Goal: Browse casually

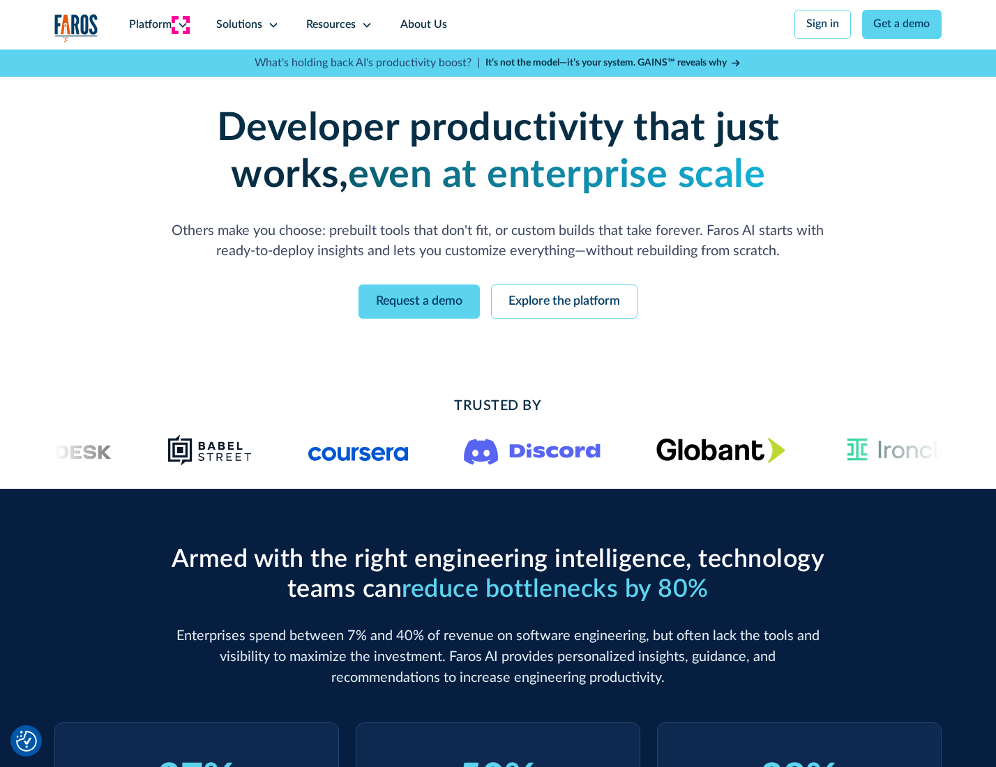
click at [181, 24] on icon at bounding box center [182, 25] width 11 height 11
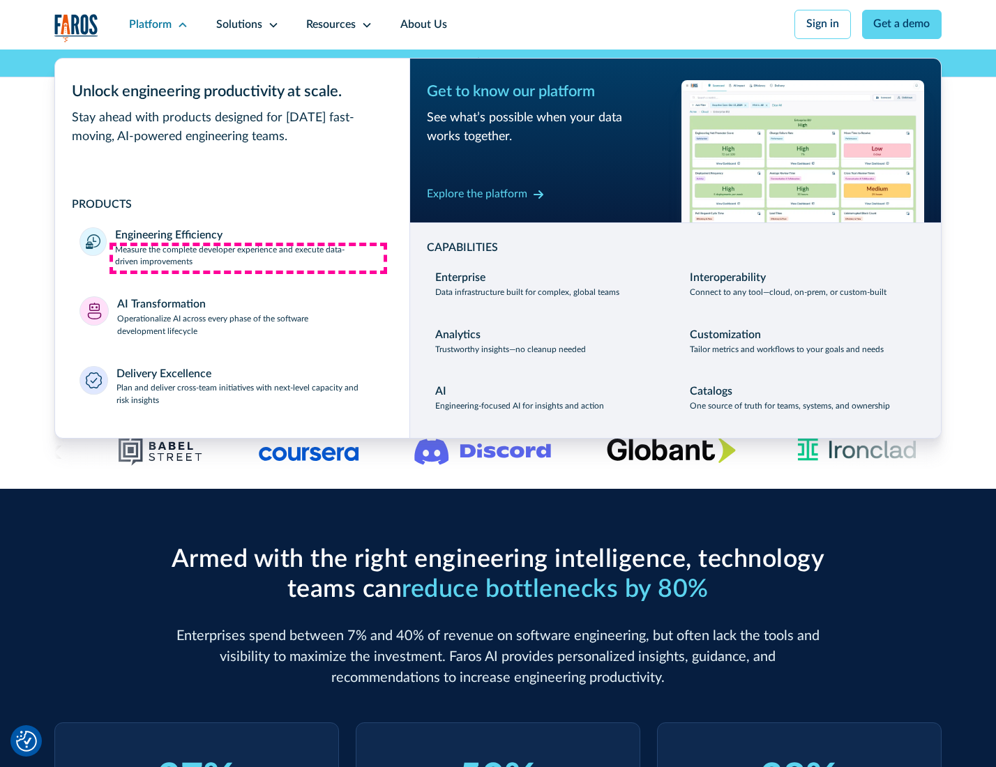
click at [248, 258] on p "Measure the complete developer experience and execute data-driven improvements" at bounding box center [249, 256] width 269 height 25
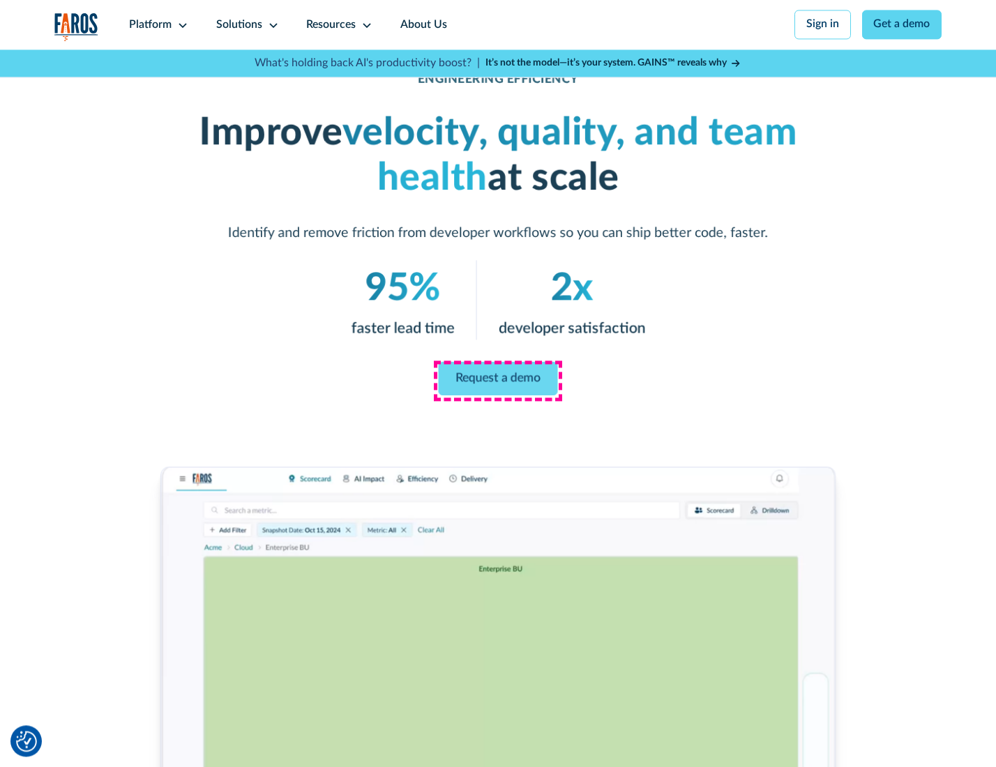
click at [497, 380] on link "Request a demo" at bounding box center [498, 378] width 119 height 33
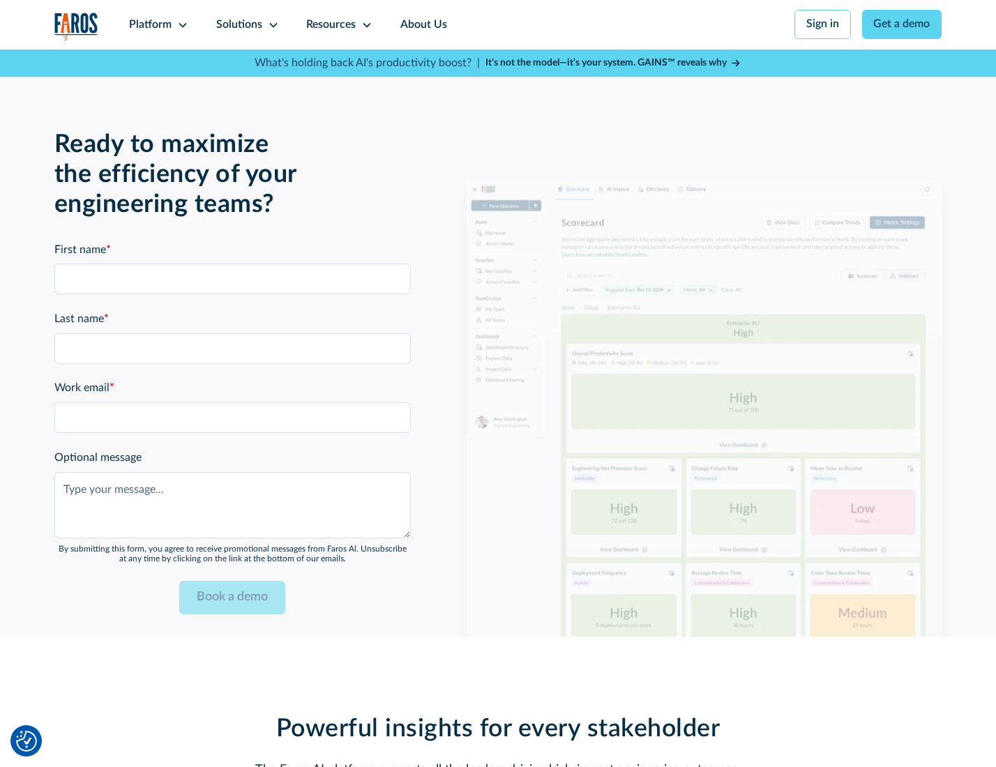
scroll to position [3036, 0]
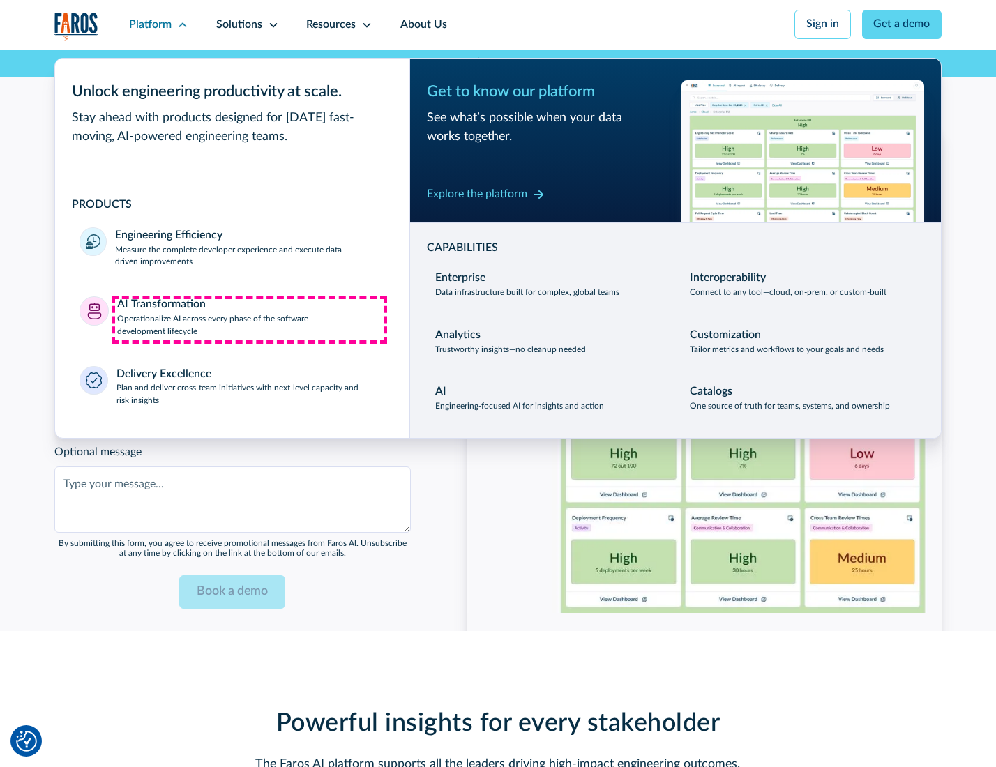
click at [249, 319] on p "Operationalize AI across every phase of the software development lifecycle" at bounding box center [251, 325] width 268 height 25
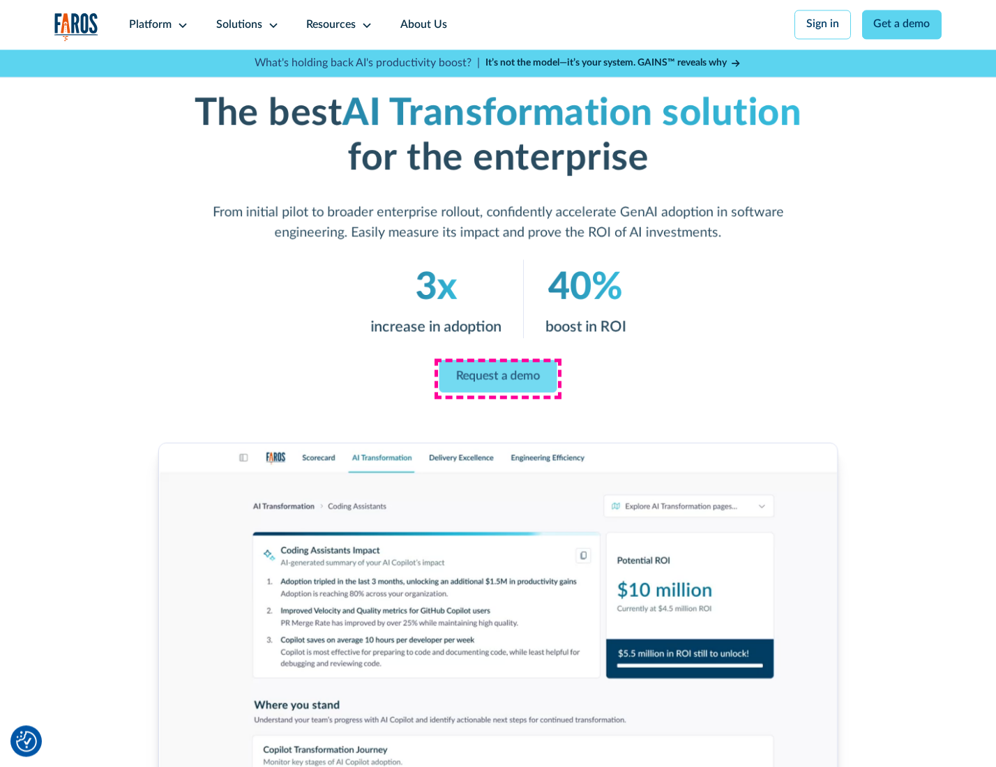
click at [497, 379] on link "Request a demo" at bounding box center [498, 376] width 118 height 33
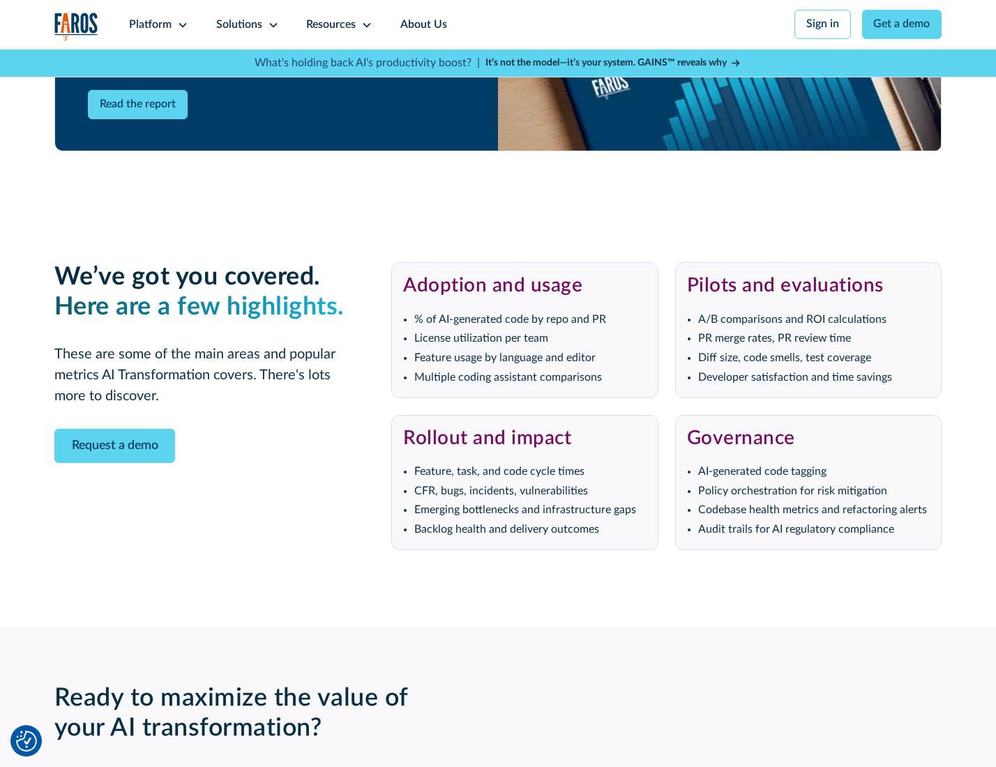
click at [156, 24] on div "Platform" at bounding box center [150, 25] width 43 height 17
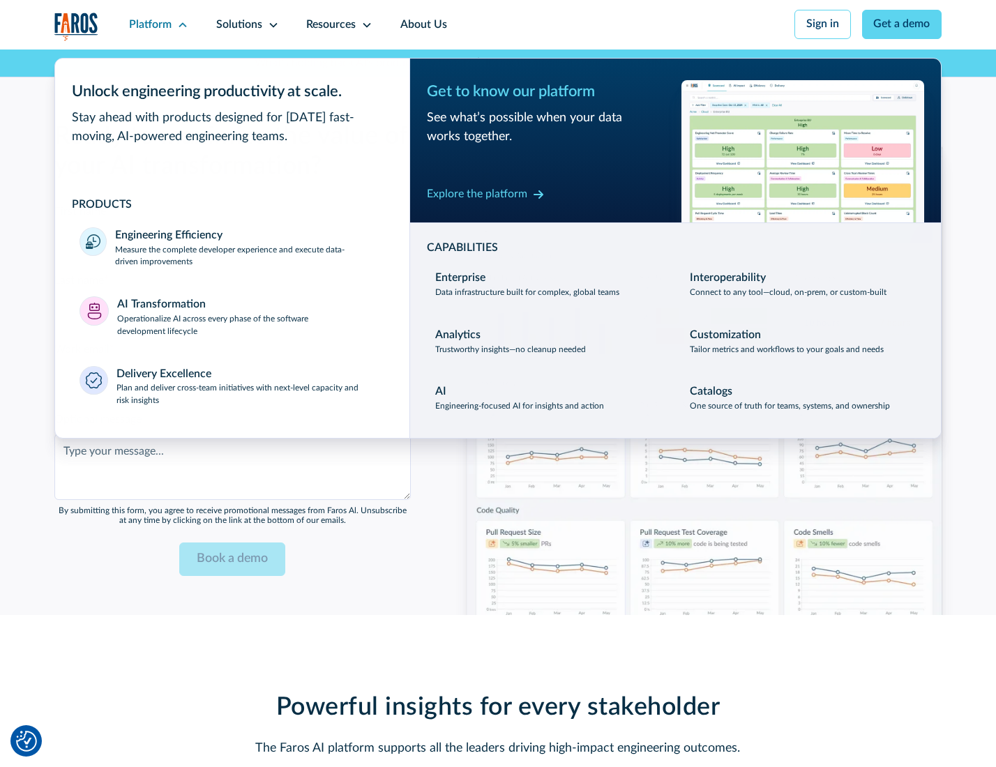
scroll to position [3373, 0]
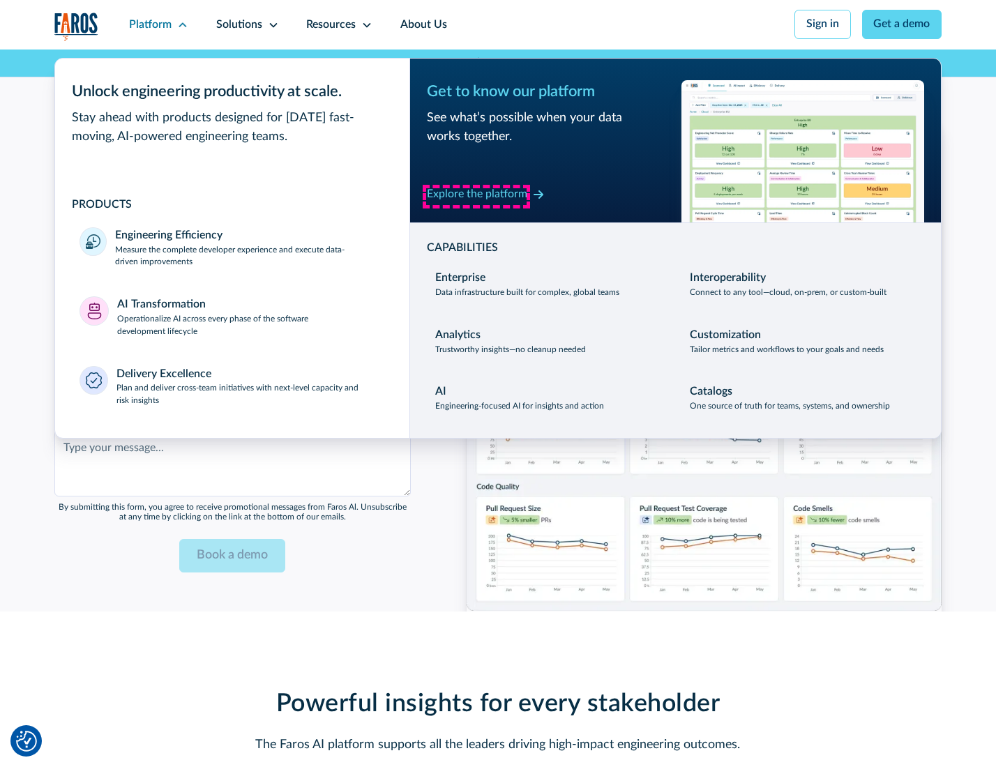
click at [476, 196] on div "Explore the platform" at bounding box center [477, 194] width 100 height 17
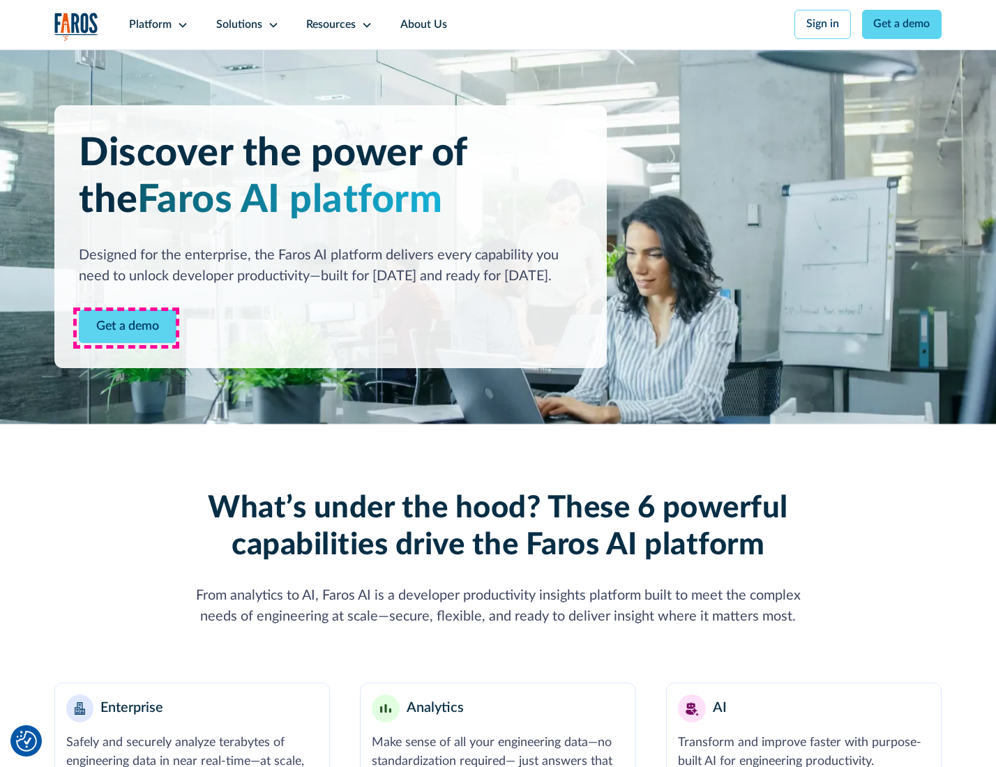
click at [126, 328] on link "Get a demo" at bounding box center [128, 327] width 98 height 34
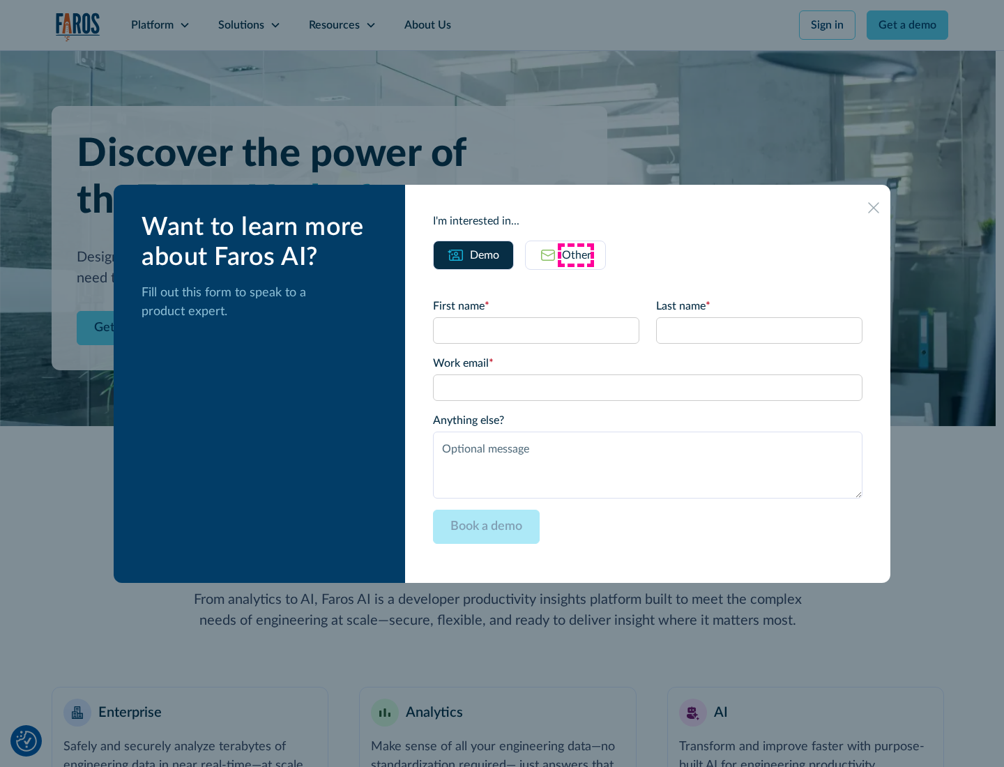
click at [576, 255] on div "Other" at bounding box center [576, 255] width 29 height 17
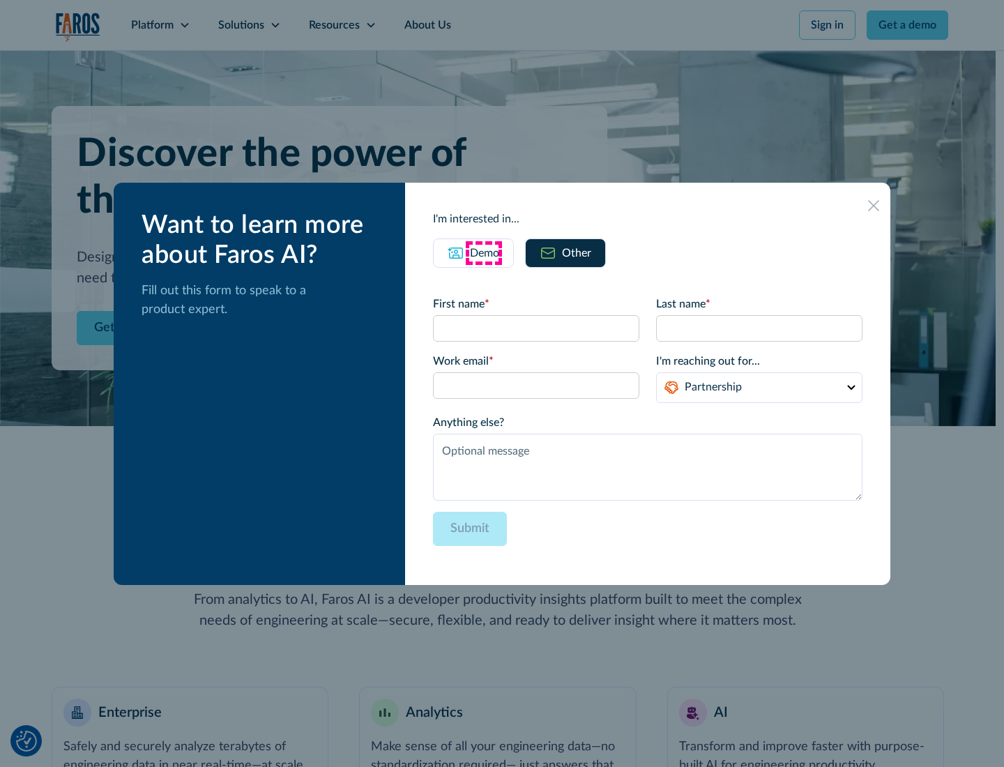
click at [483, 253] on div "Demo" at bounding box center [484, 253] width 29 height 17
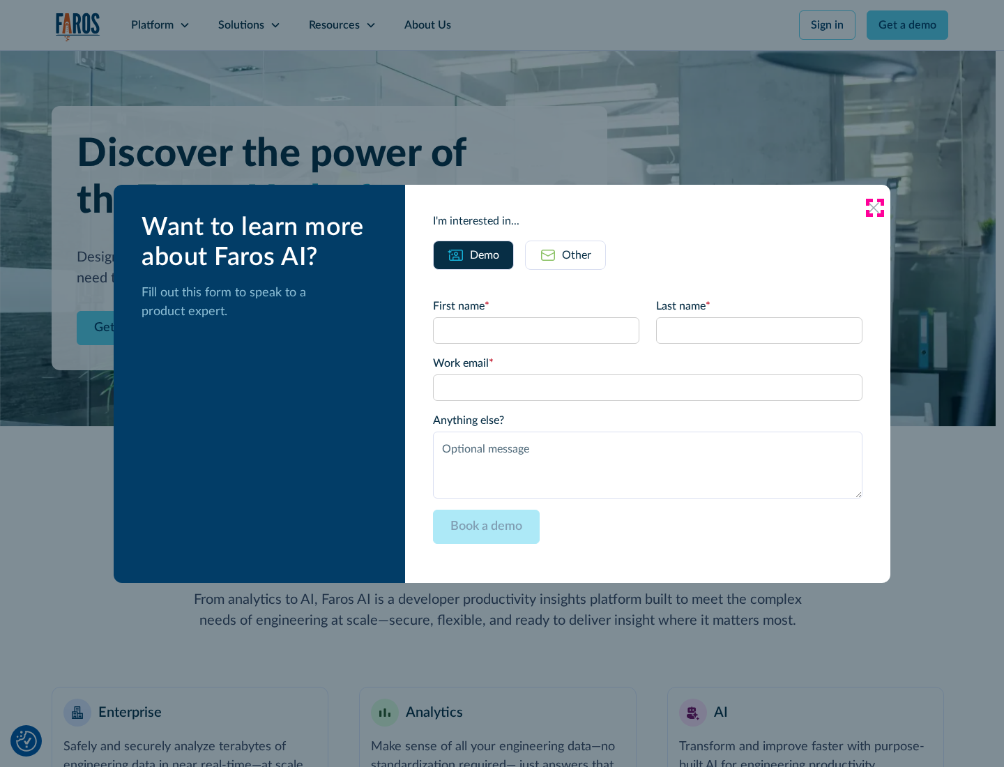
click at [875, 207] on icon at bounding box center [873, 207] width 11 height 11
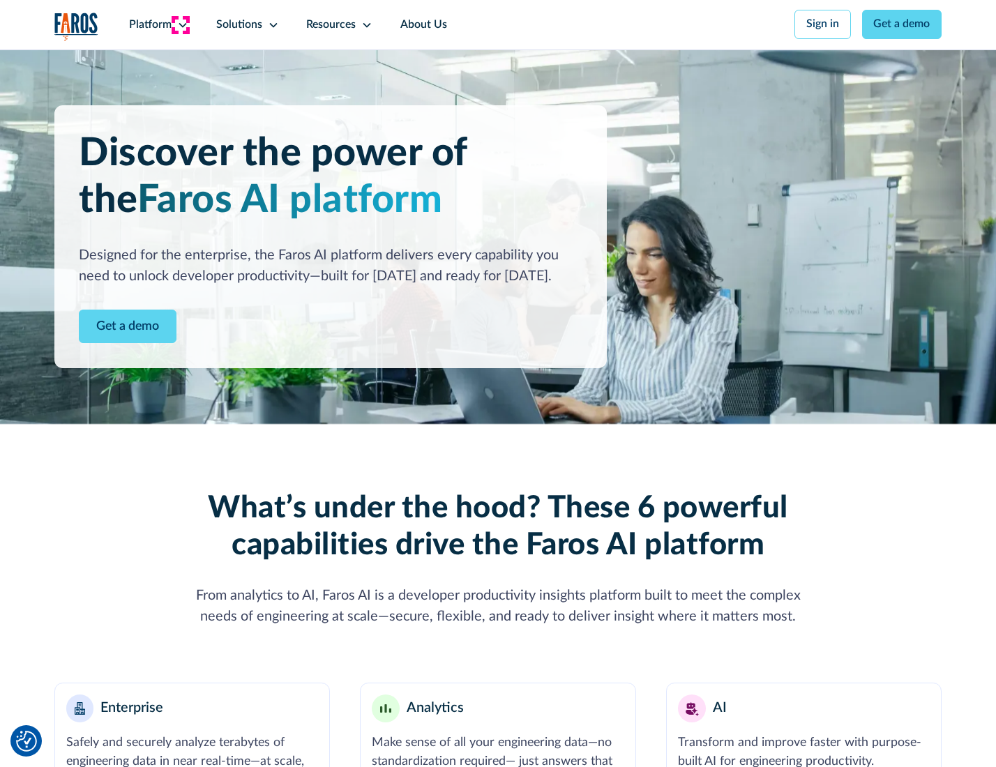
click at [181, 24] on icon at bounding box center [182, 25] width 11 height 11
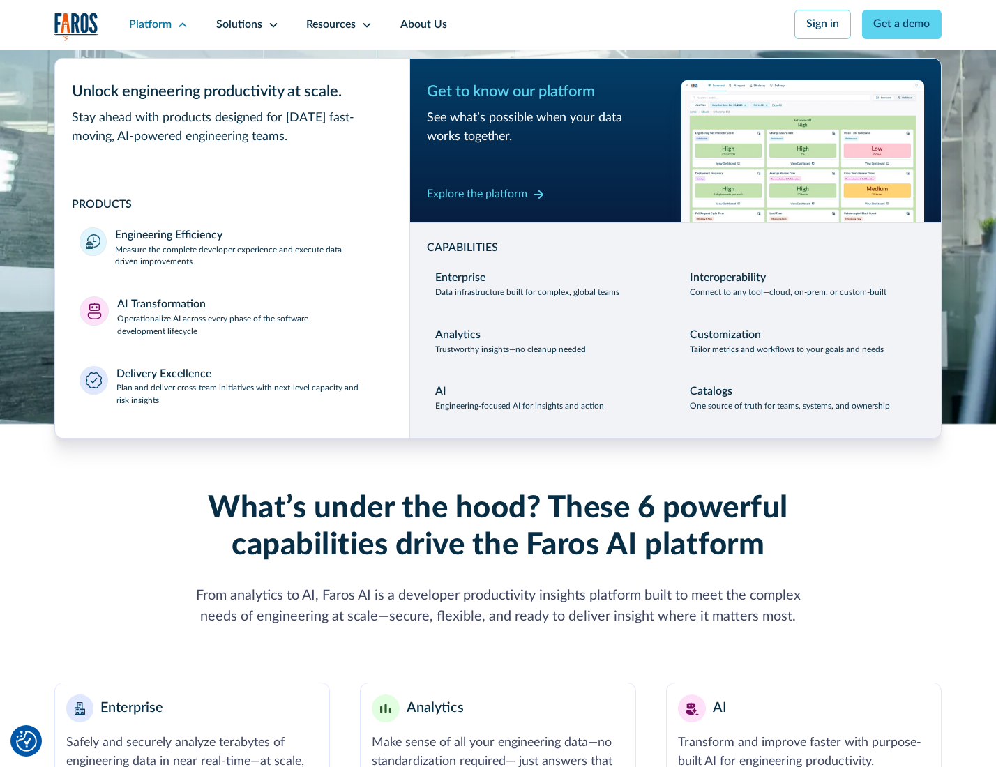
click at [249, 398] on p "Plan and deliver cross-team initiatives with next-level capacity and risk insig…" at bounding box center [250, 394] width 269 height 25
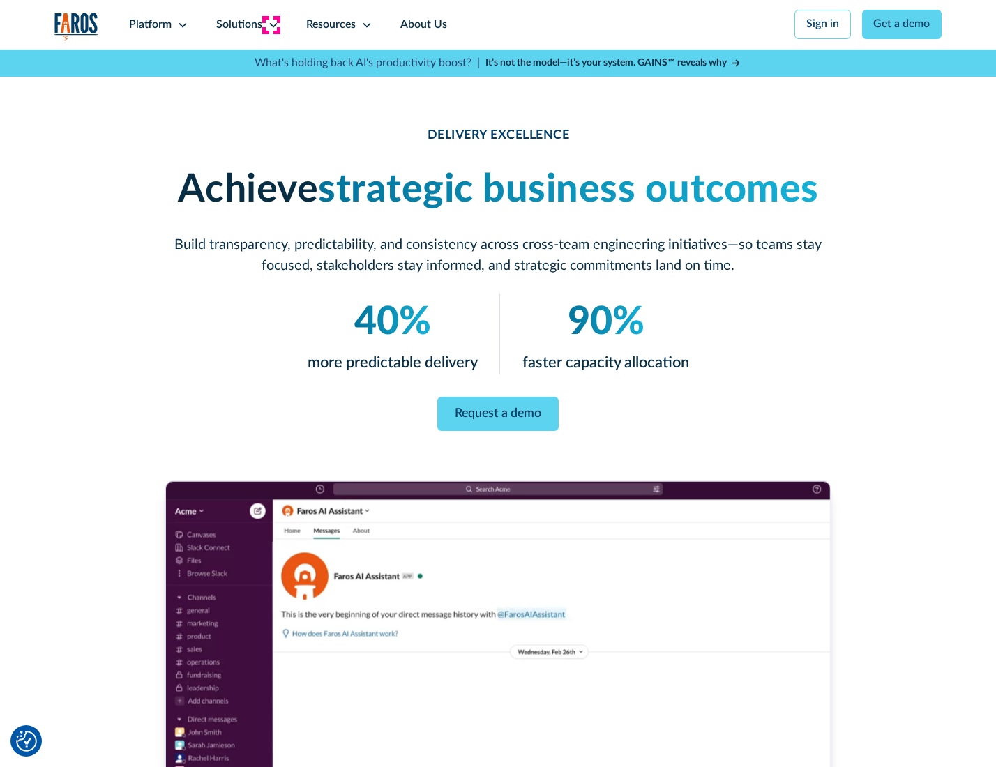
click at [271, 24] on icon at bounding box center [273, 25] width 11 height 11
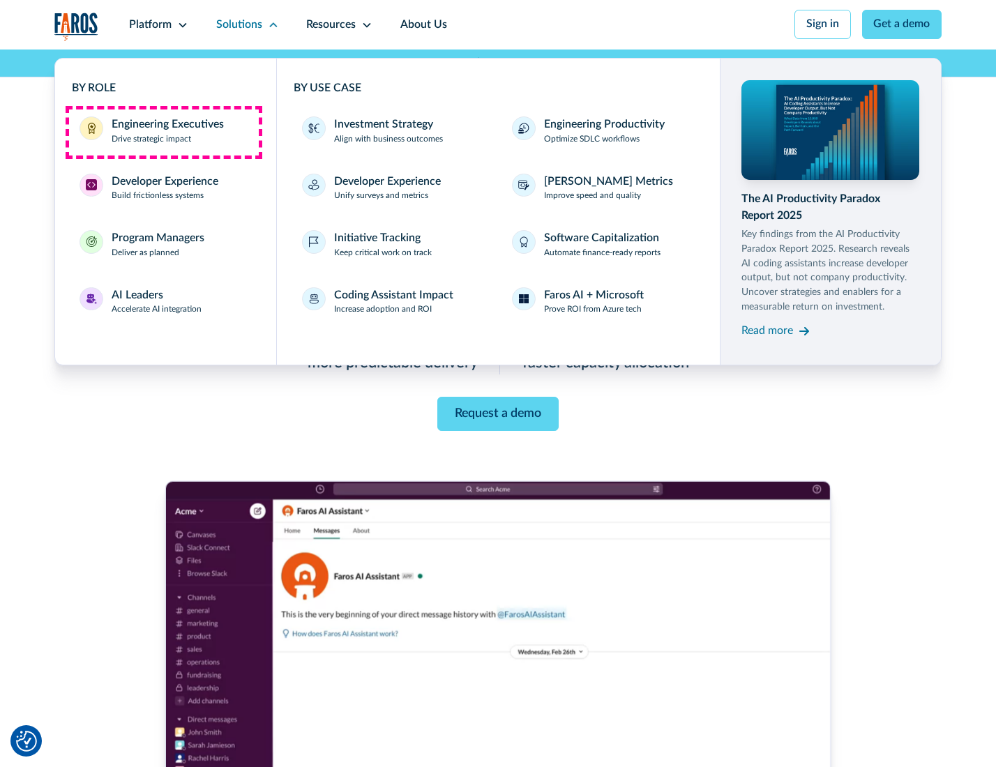
click at [163, 132] on div "Engineering Executives" at bounding box center [168, 124] width 112 height 17
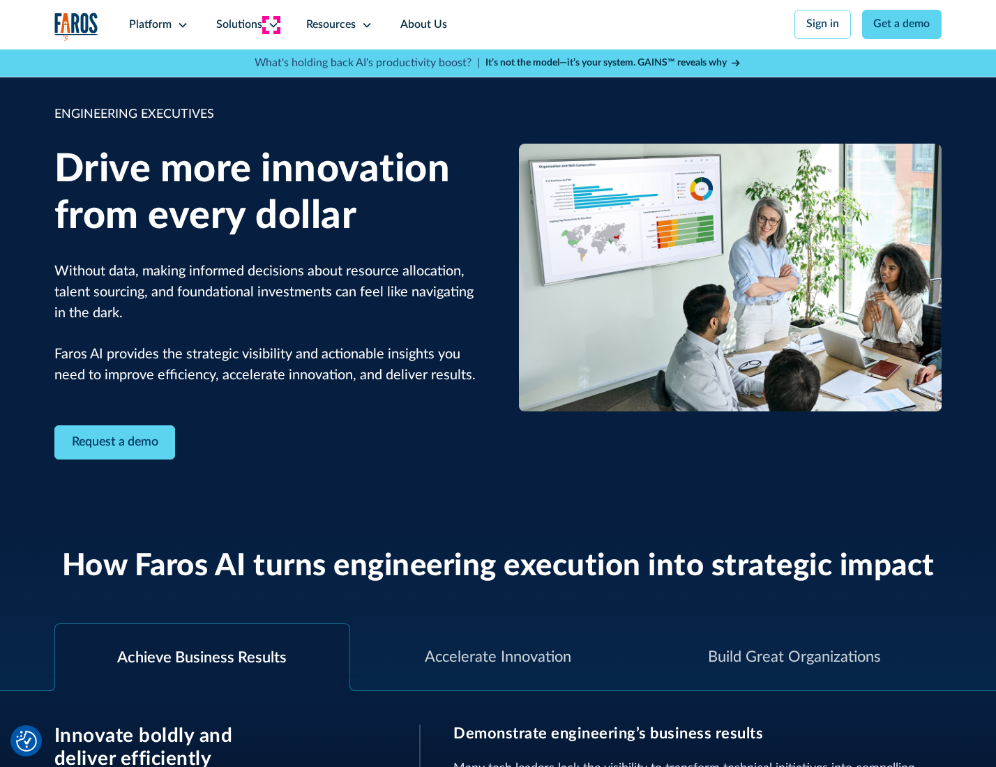
click at [271, 24] on icon at bounding box center [273, 25] width 11 height 11
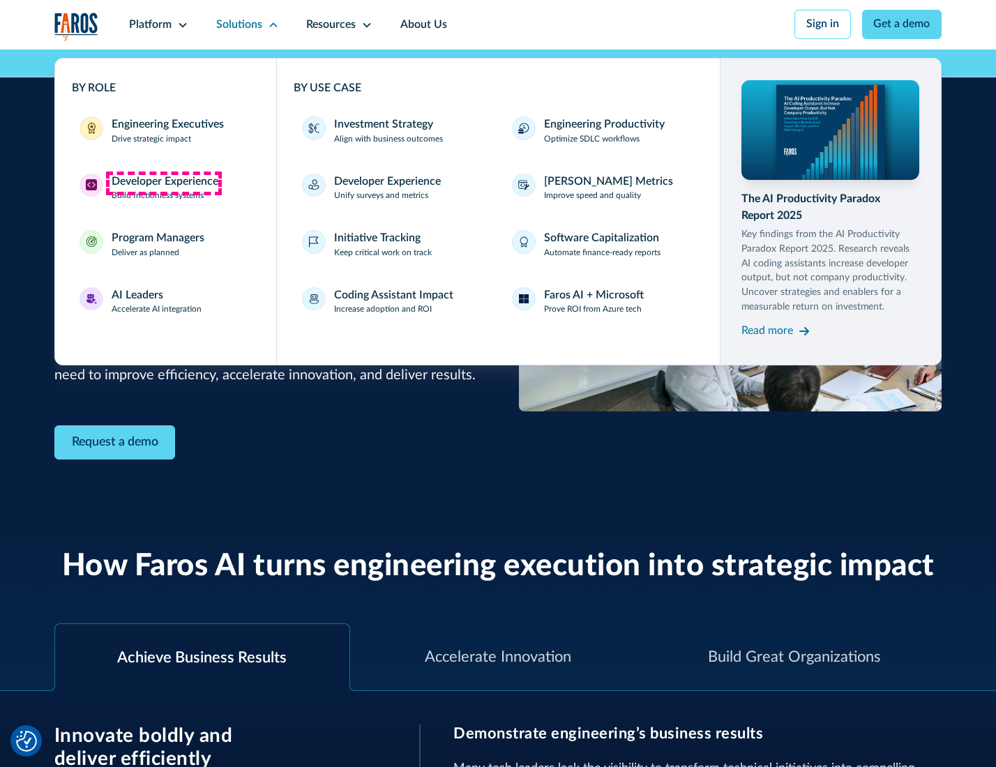
click at [163, 183] on div "Developer Experience" at bounding box center [165, 182] width 107 height 17
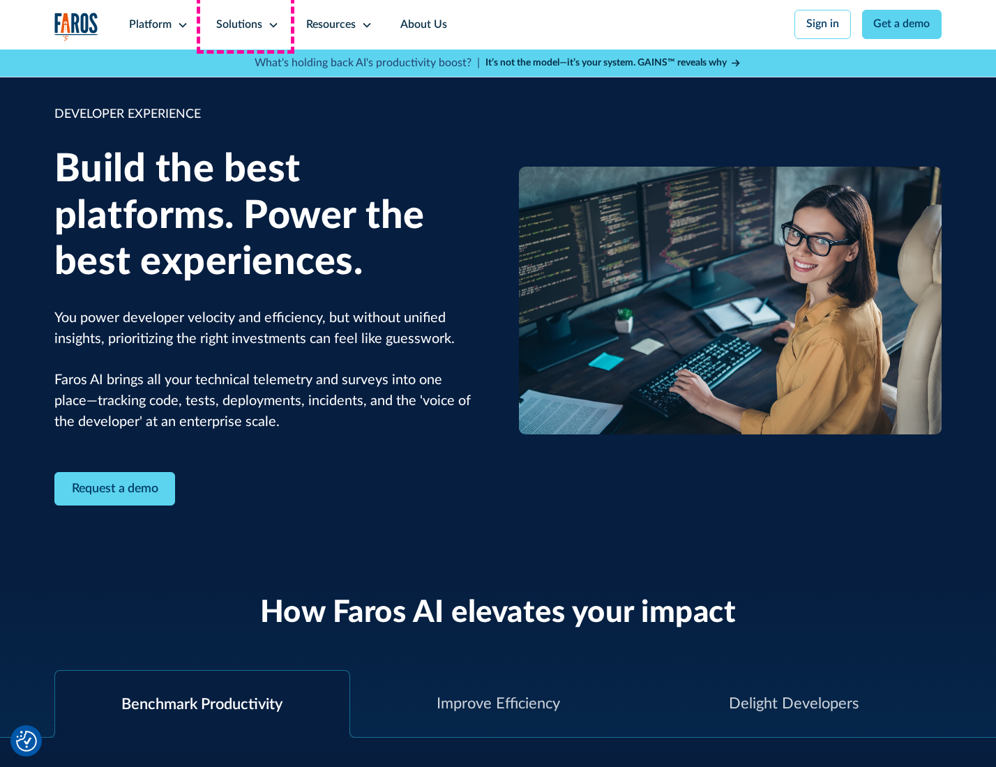
click at [246, 24] on div "Solutions" at bounding box center [239, 25] width 46 height 17
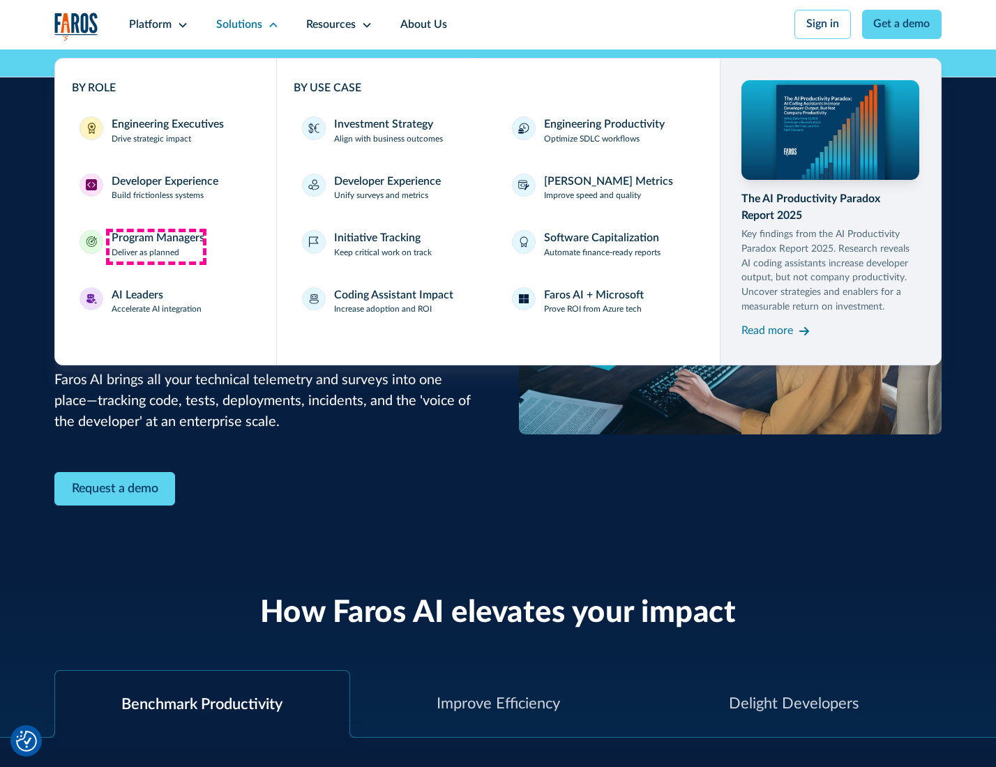
click at [156, 246] on div "Program Managers" at bounding box center [158, 238] width 93 height 17
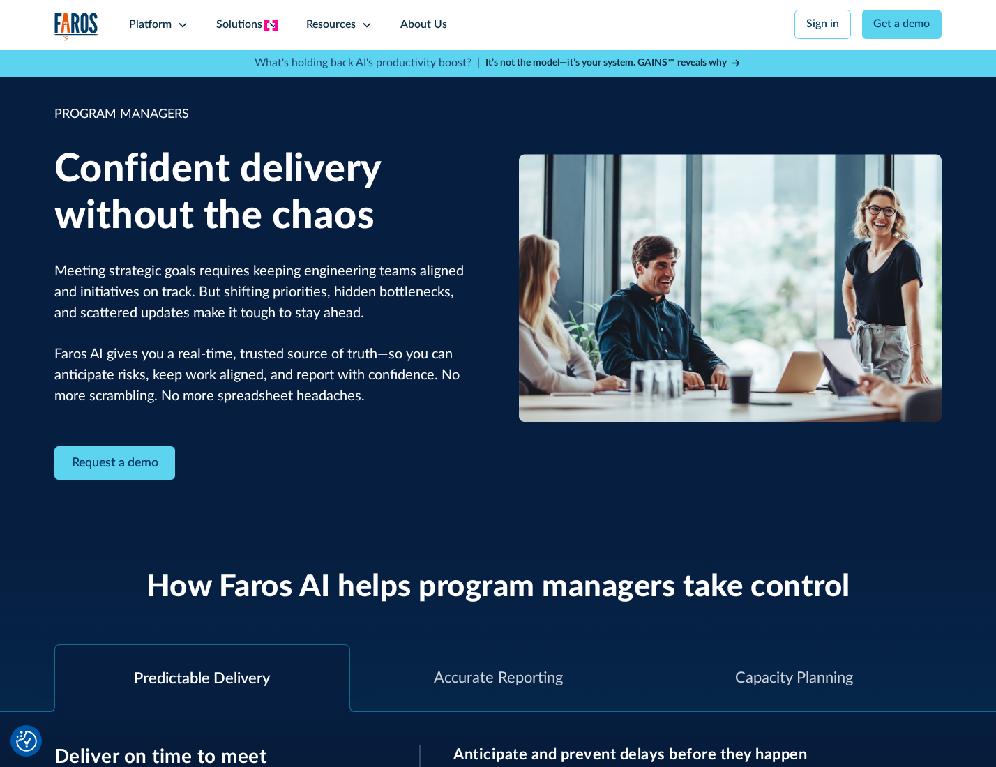
click at [271, 25] on icon at bounding box center [273, 25] width 11 height 11
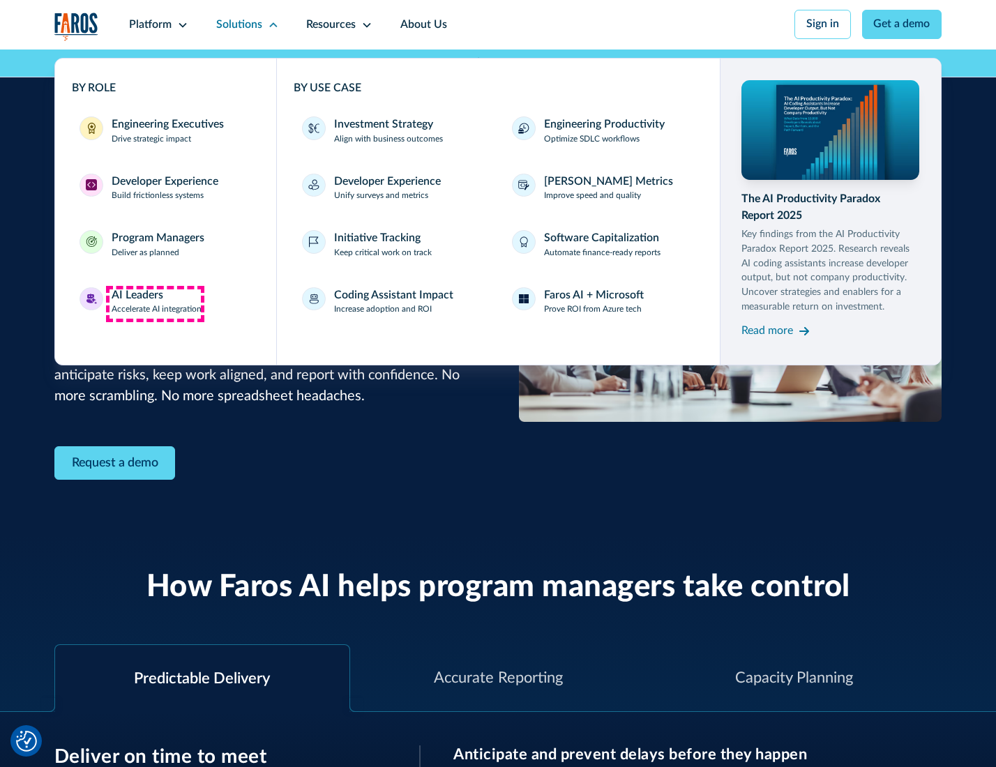
click at [155, 303] on div "AI Leaders" at bounding box center [138, 295] width 52 height 17
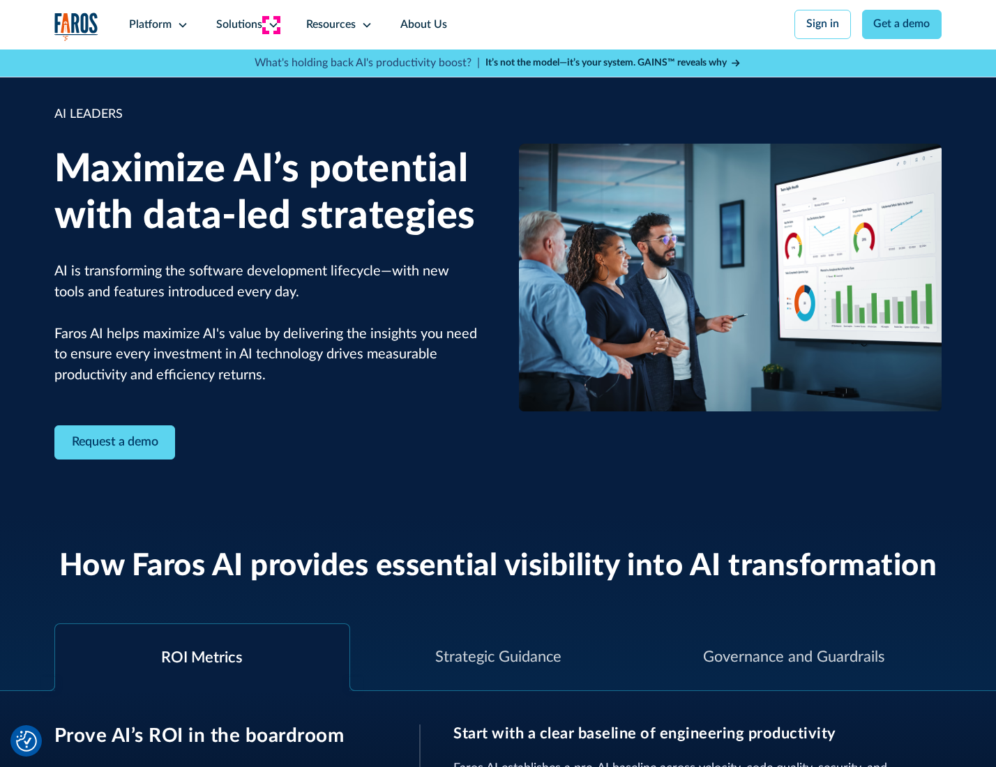
click at [271, 24] on icon at bounding box center [273, 25] width 11 height 11
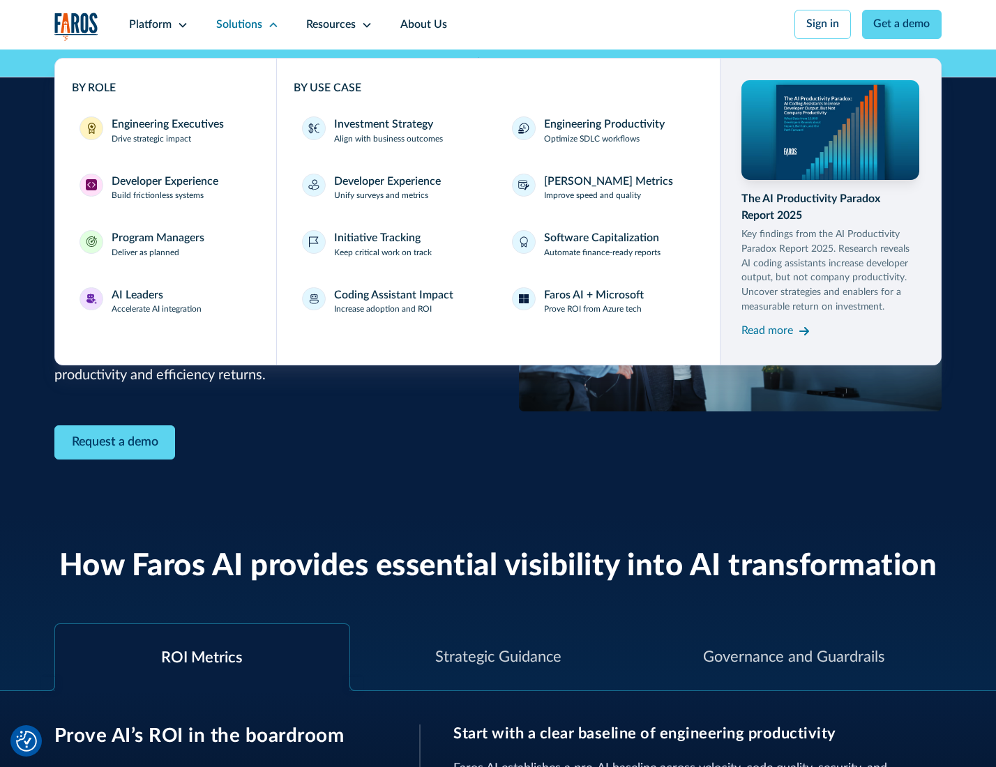
click at [382, 126] on div "Investment Strategy" at bounding box center [383, 124] width 99 height 17
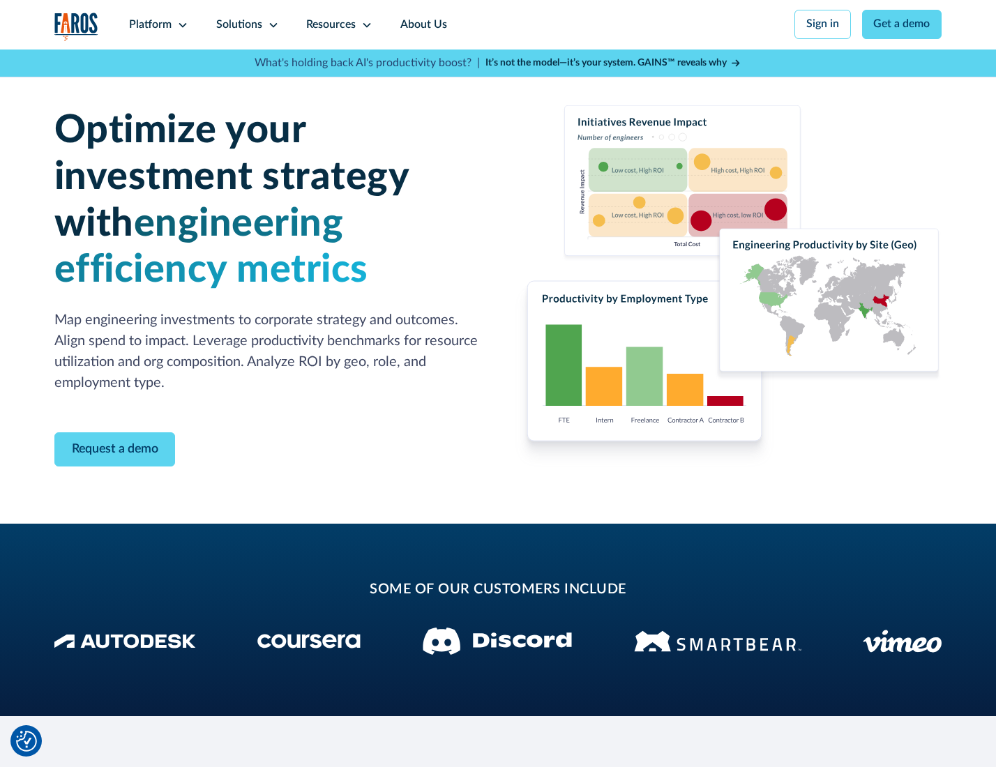
click at [271, 24] on icon at bounding box center [273, 25] width 11 height 11
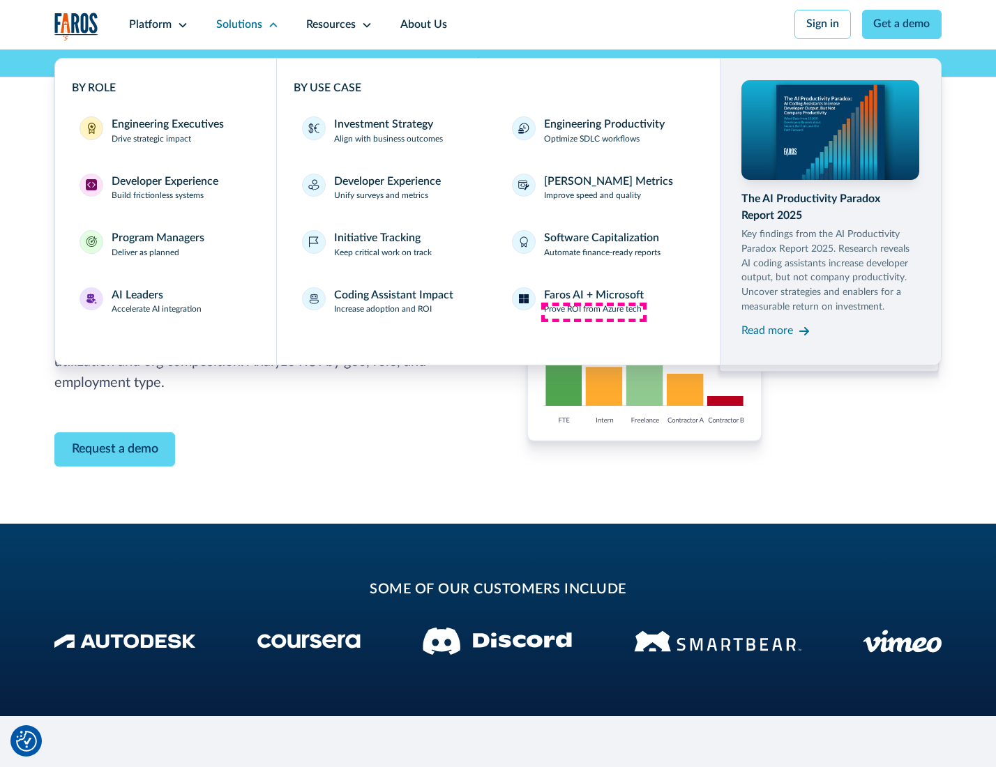
click at [594, 312] on p "Prove ROI from Azure tech" at bounding box center [593, 309] width 98 height 13
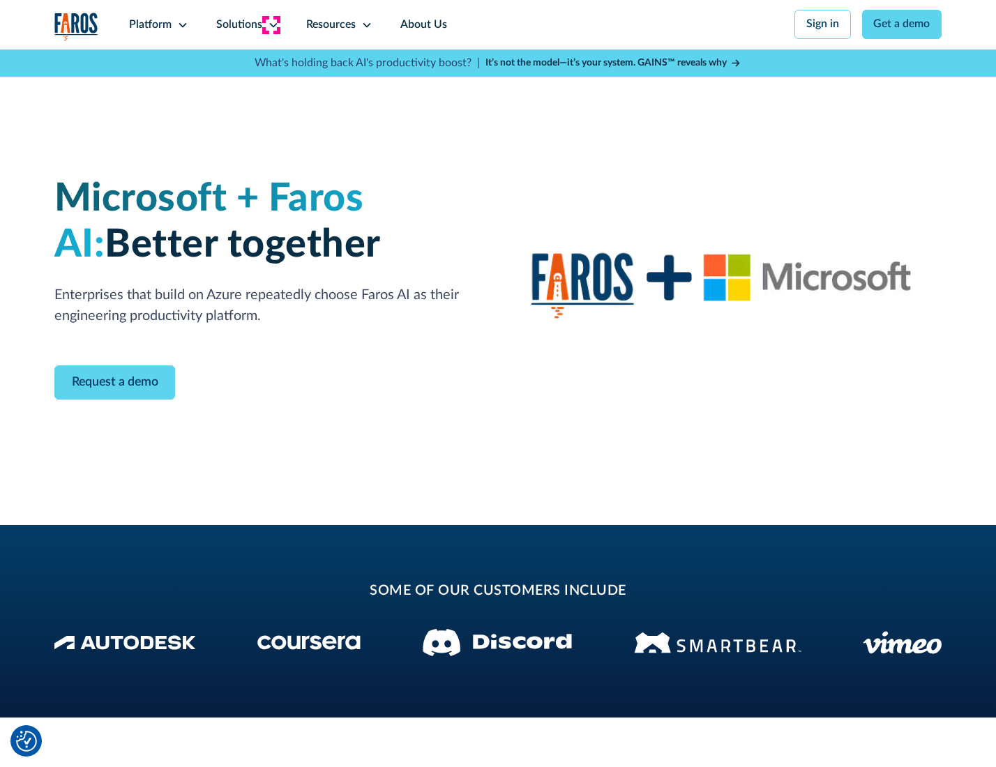
click at [271, 24] on icon at bounding box center [273, 25] width 11 height 11
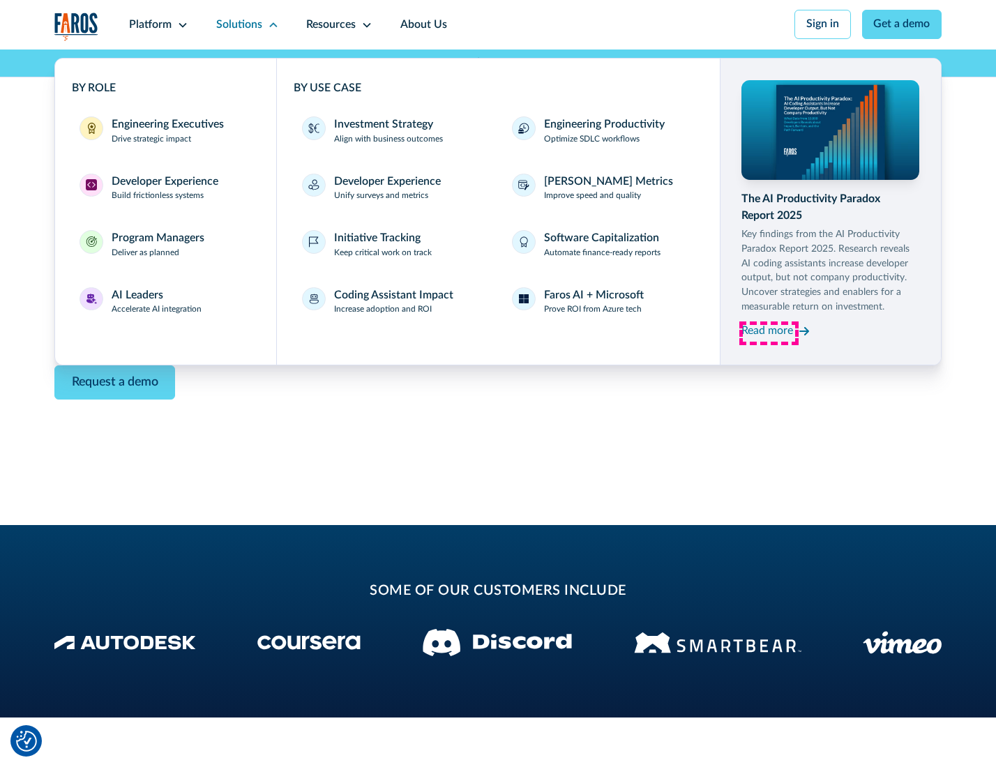
click at [769, 333] on div "Read more" at bounding box center [767, 331] width 52 height 17
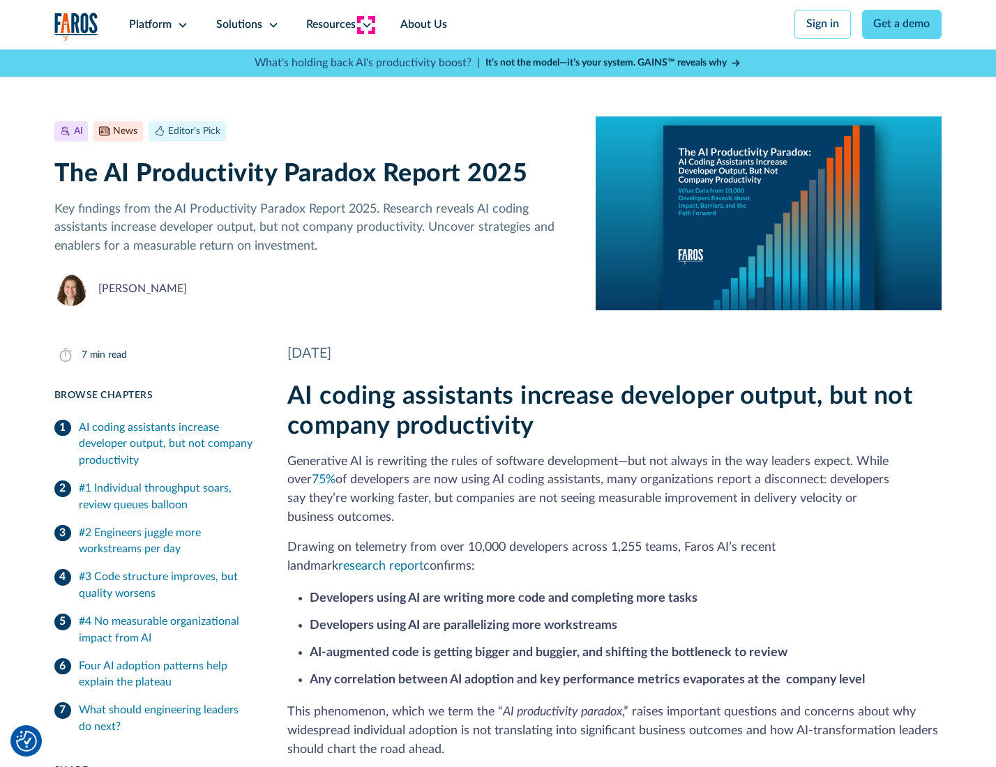
click at [366, 24] on icon at bounding box center [366, 25] width 11 height 11
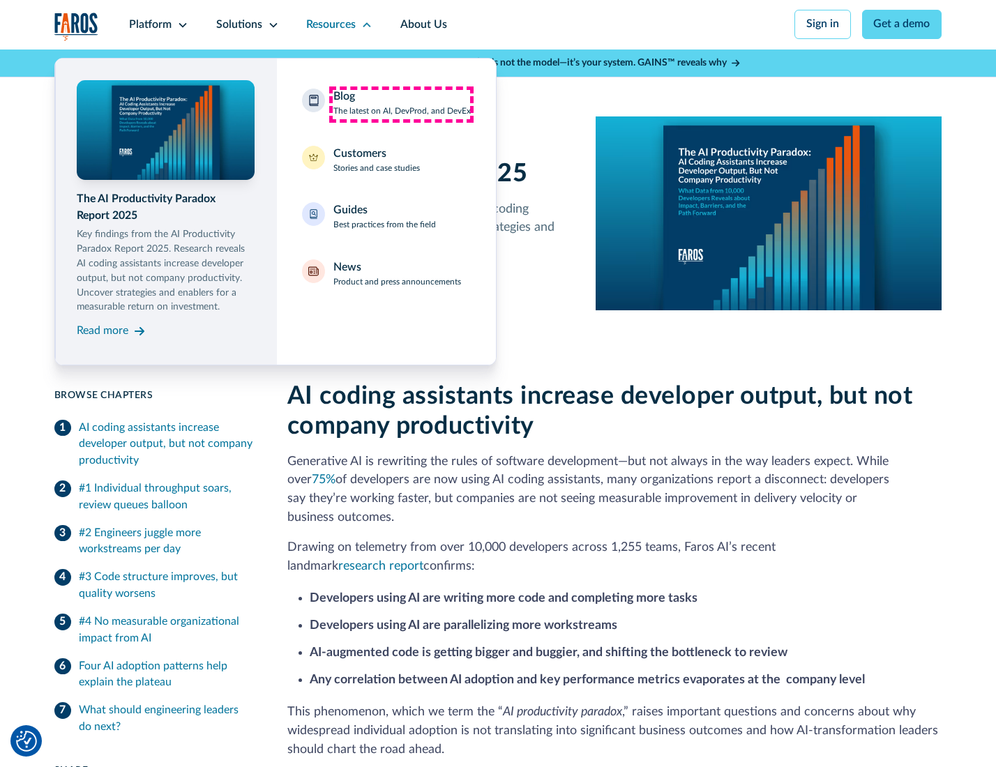
click at [401, 104] on div "Blog The latest on AI, DevProd, and DevEx" at bounding box center [401, 103] width 137 height 29
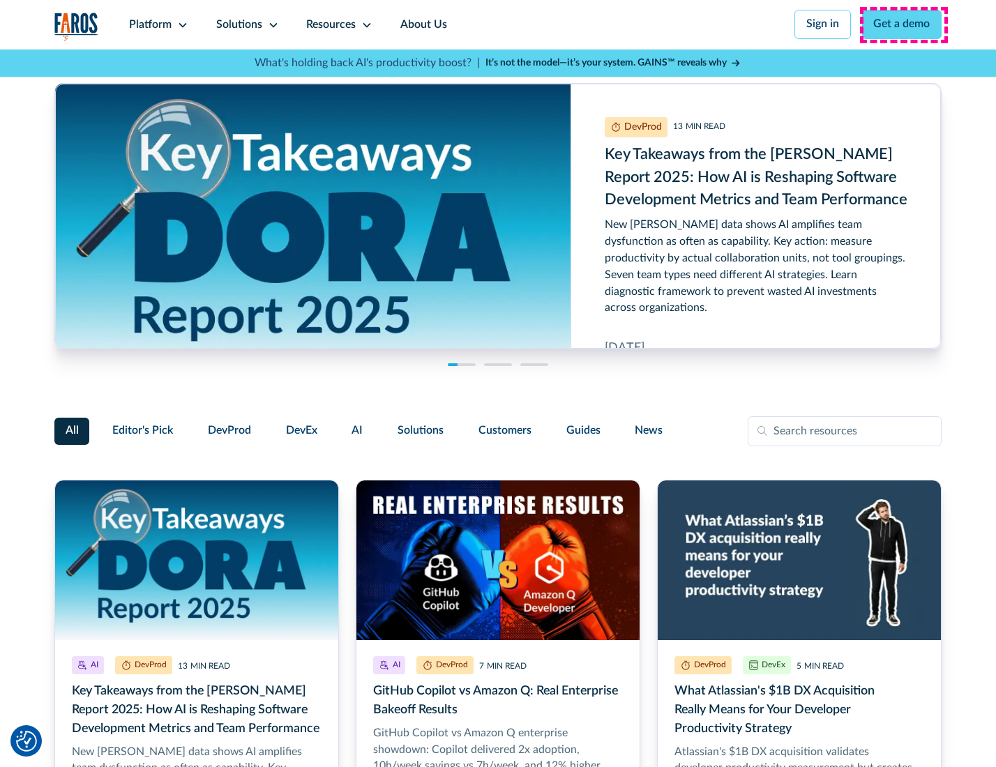
click at [903, 24] on link "Get a demo" at bounding box center [902, 24] width 80 height 29
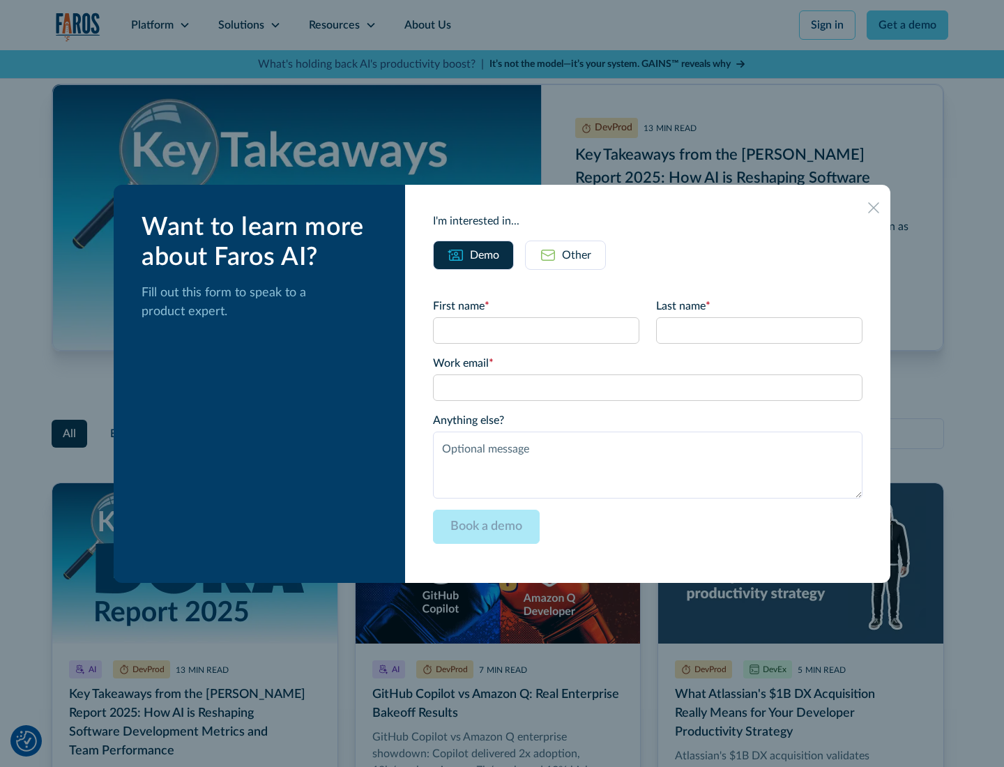
click at [565, 255] on div "Other" at bounding box center [576, 255] width 29 height 17
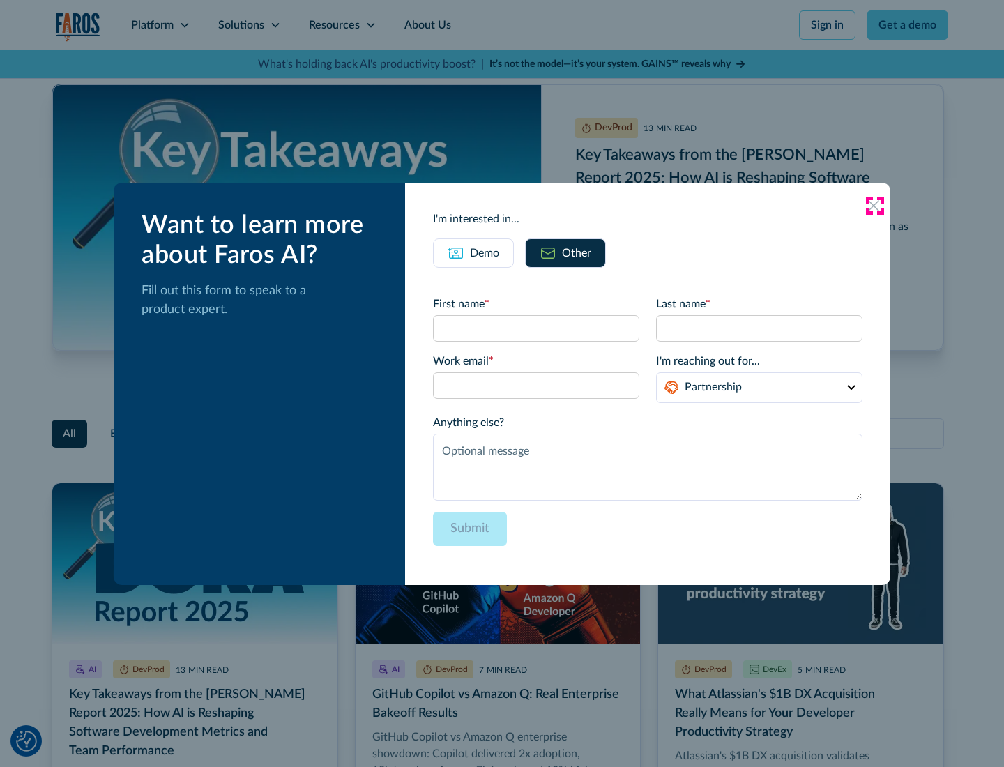
click at [875, 205] on icon at bounding box center [873, 205] width 11 height 11
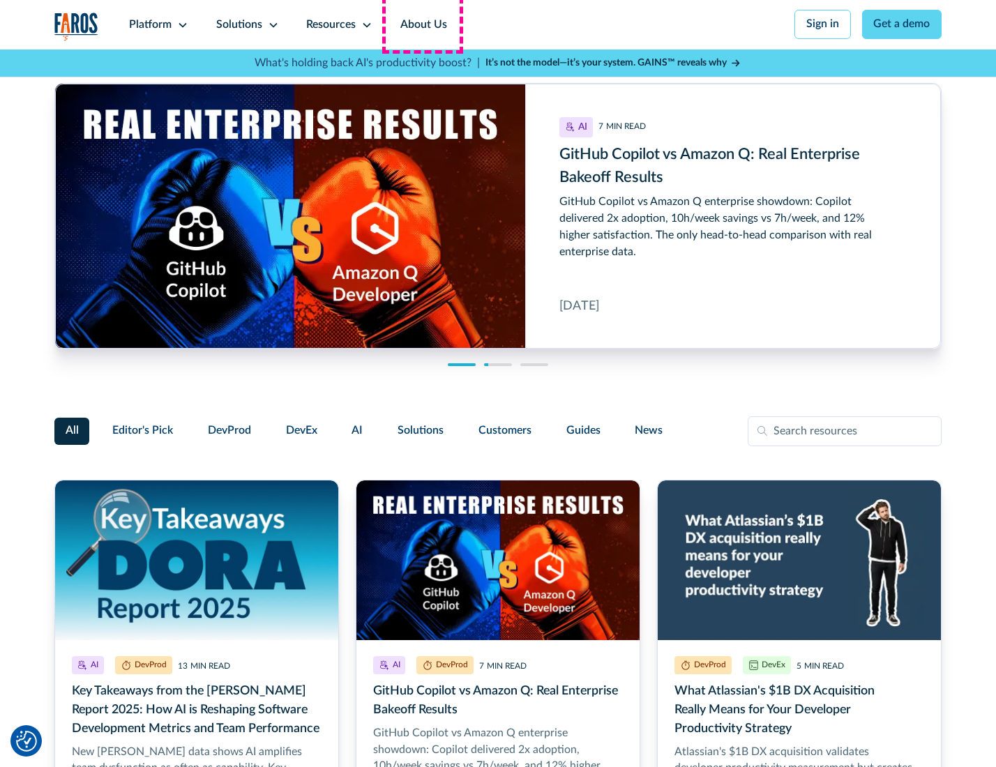
click at [422, 24] on link "About Us" at bounding box center [423, 25] width 75 height 50
